Goal: Information Seeking & Learning: Learn about a topic

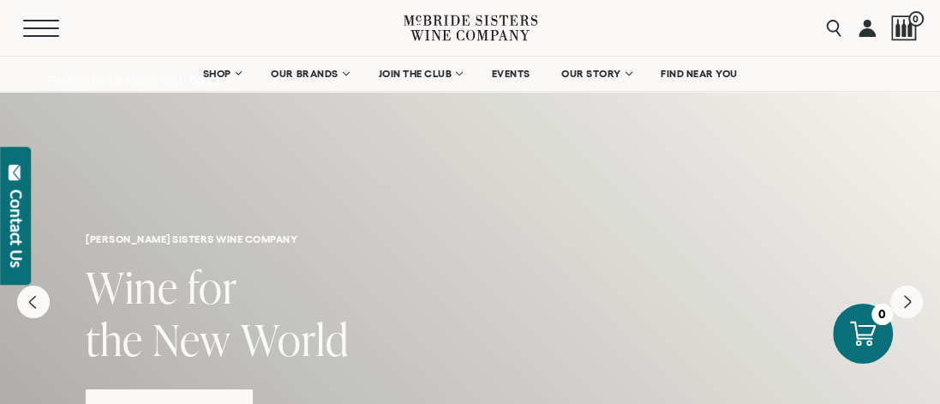
click at [33, 27] on span "Mobile Menu Trigger" at bounding box center [41, 28] width 36 height 2
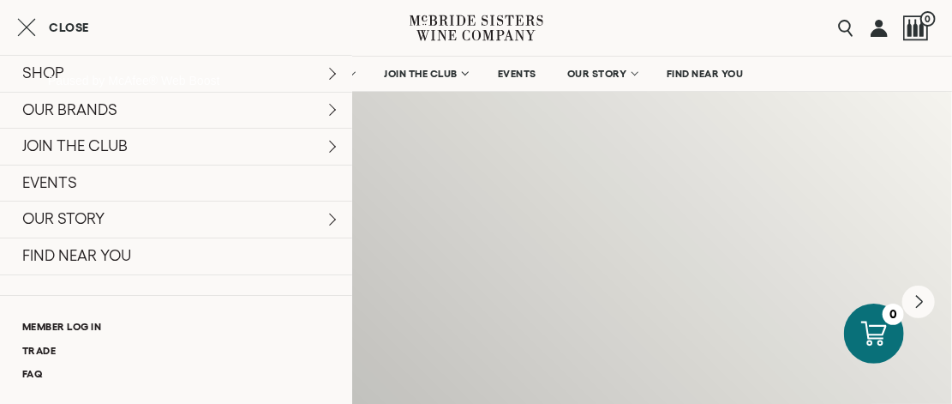
click at [24, 27] on icon "Close cart" at bounding box center [26, 27] width 19 height 21
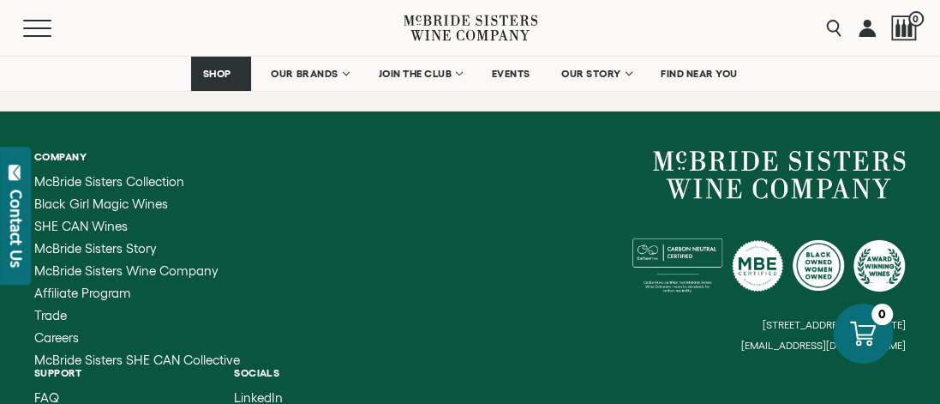
scroll to position [7006, 0]
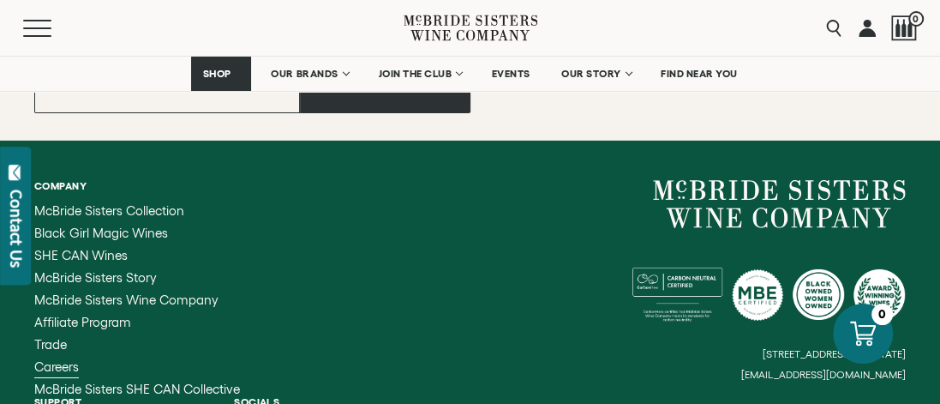
click at [65, 359] on span "Careers" at bounding box center [56, 366] width 45 height 15
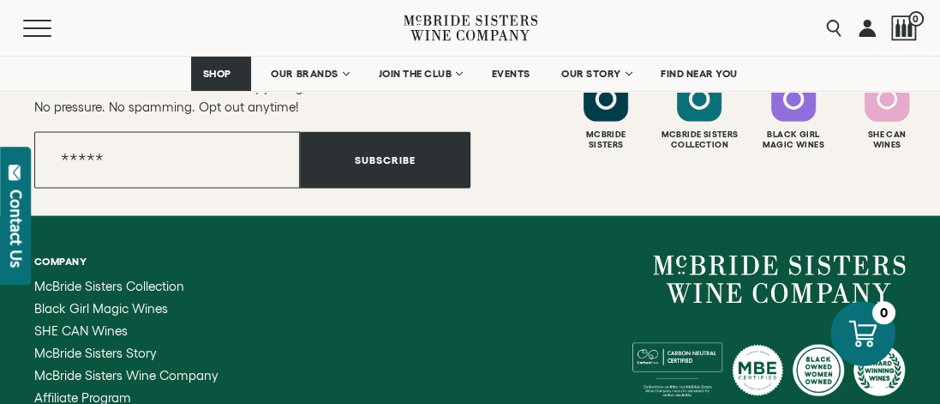
scroll to position [1873, 0]
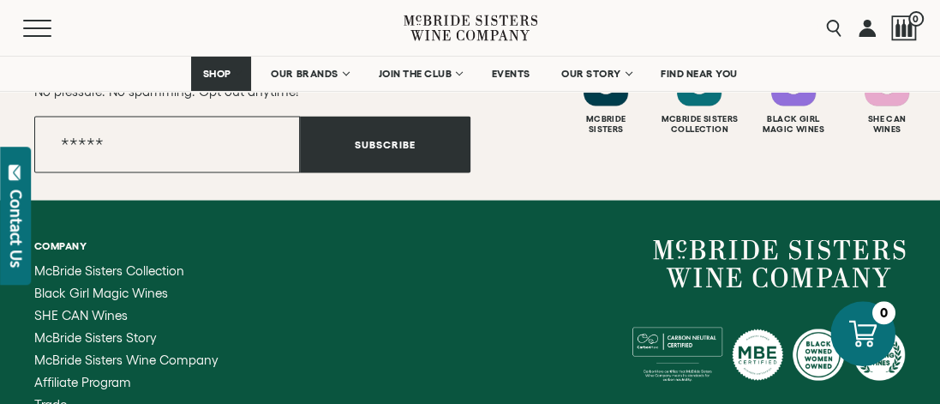
drag, startPoint x: 887, startPoint y: 306, endPoint x: 887, endPoint y: 317, distance: 11.1
click at [887, 317] on div "0" at bounding box center [884, 312] width 23 height 23
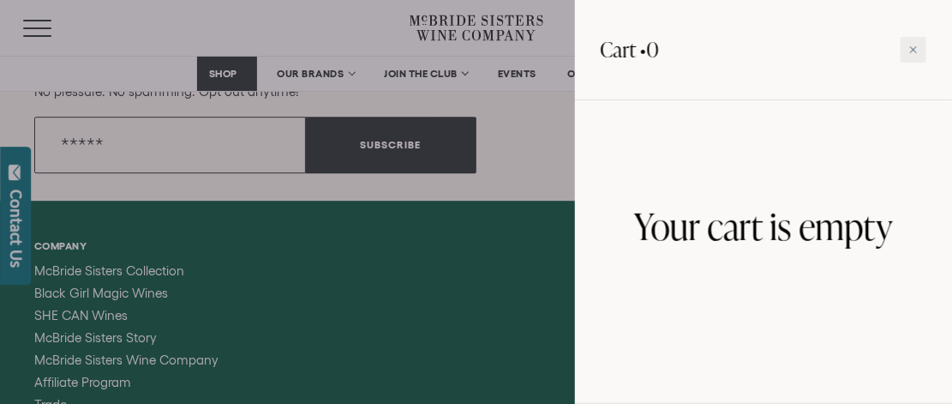
click at [525, 246] on div at bounding box center [476, 202] width 952 height 404
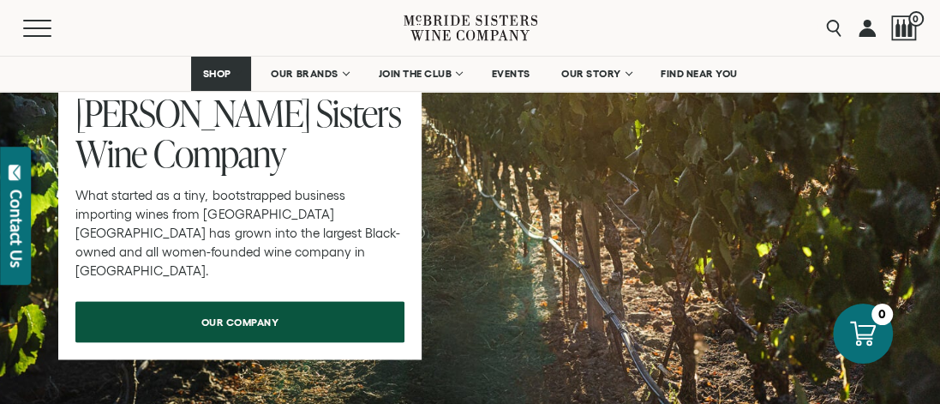
scroll to position [1431, 0]
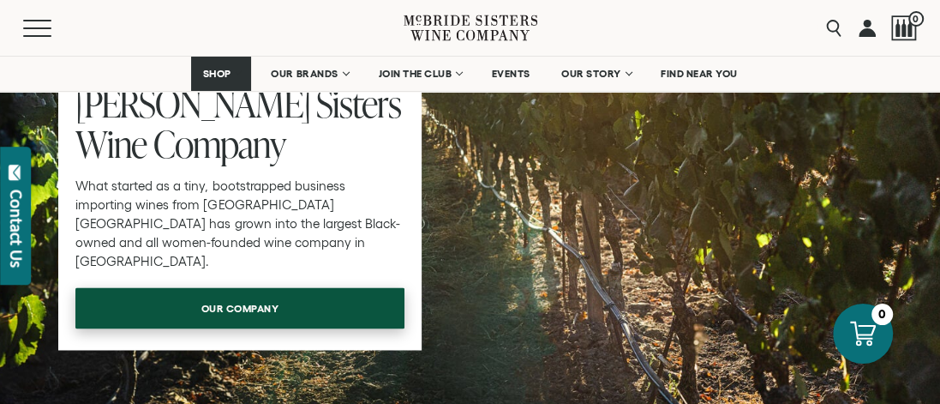
click at [364, 311] on link "our company" at bounding box center [239, 307] width 329 height 41
